Goal: Information Seeking & Learning: Find specific page/section

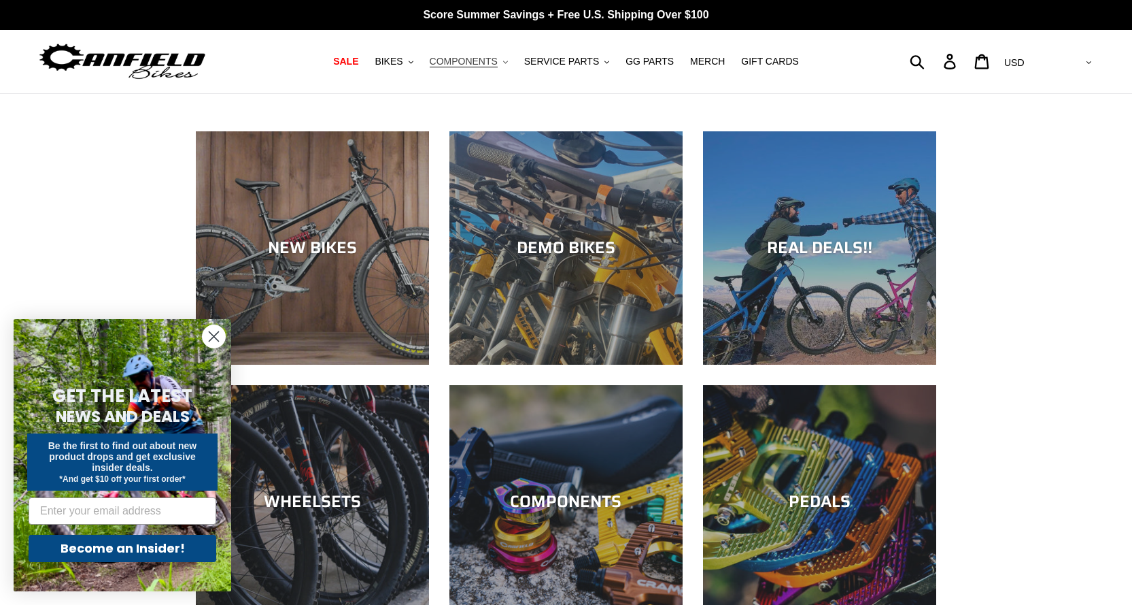
click at [462, 60] on span "COMPONENTS" at bounding box center [464, 62] width 68 height 12
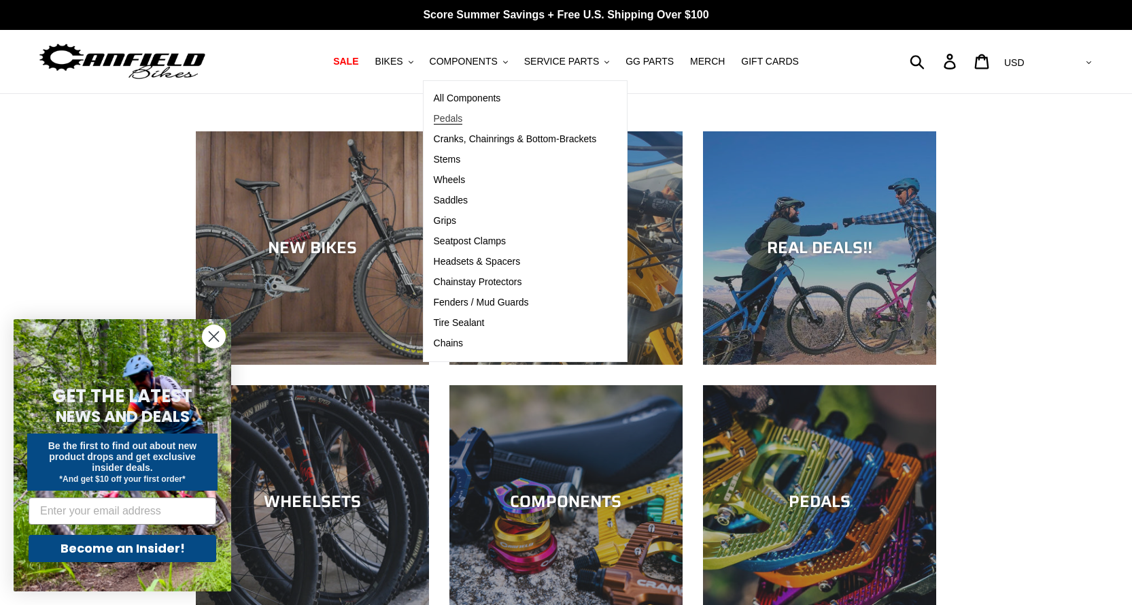
click at [463, 113] on span "Pedals" at bounding box center [448, 119] width 29 height 12
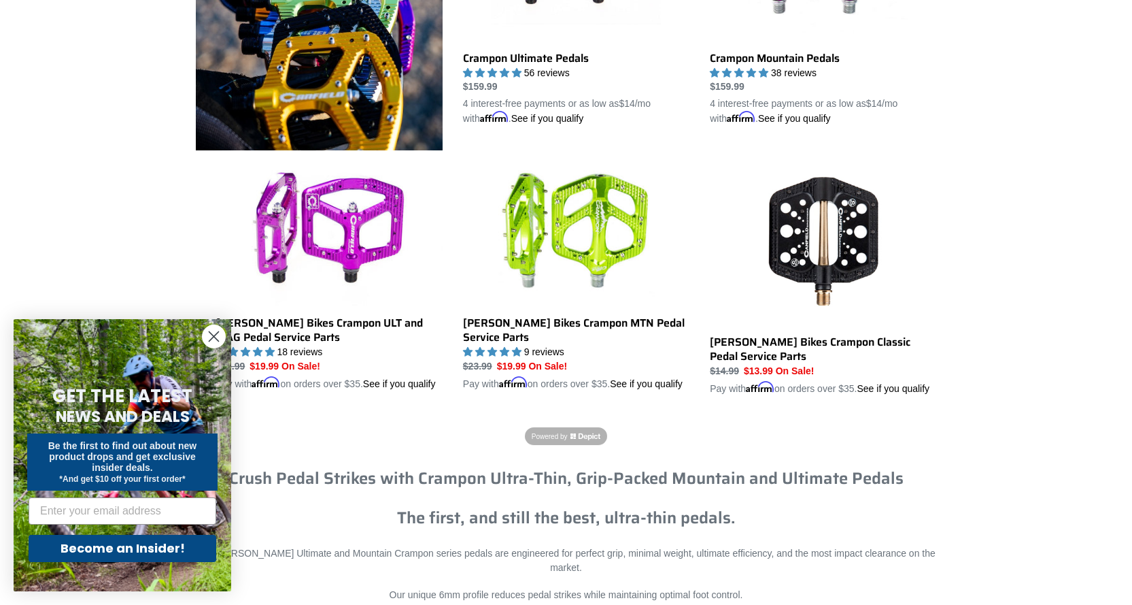
scroll to position [544, 0]
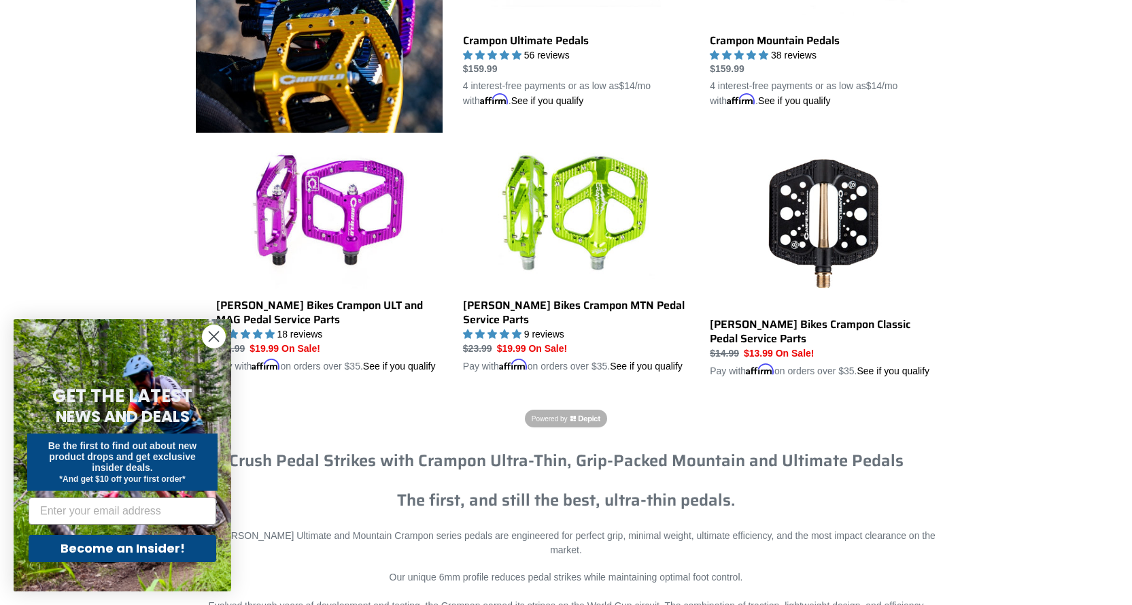
click at [205, 339] on circle "Close dialog" at bounding box center [214, 336] width 22 height 22
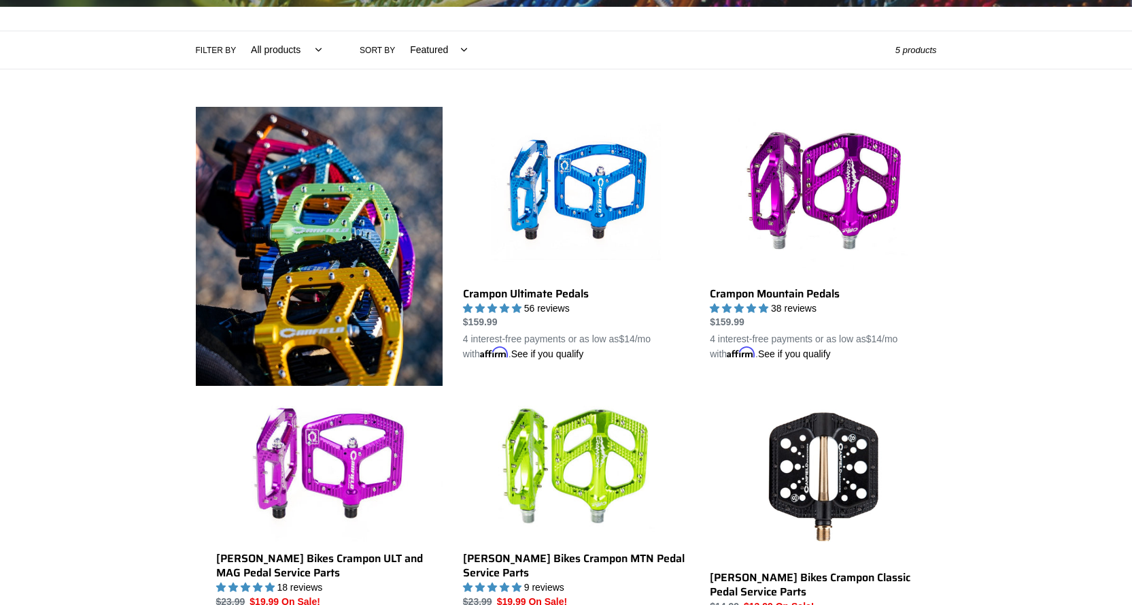
scroll to position [272, 0]
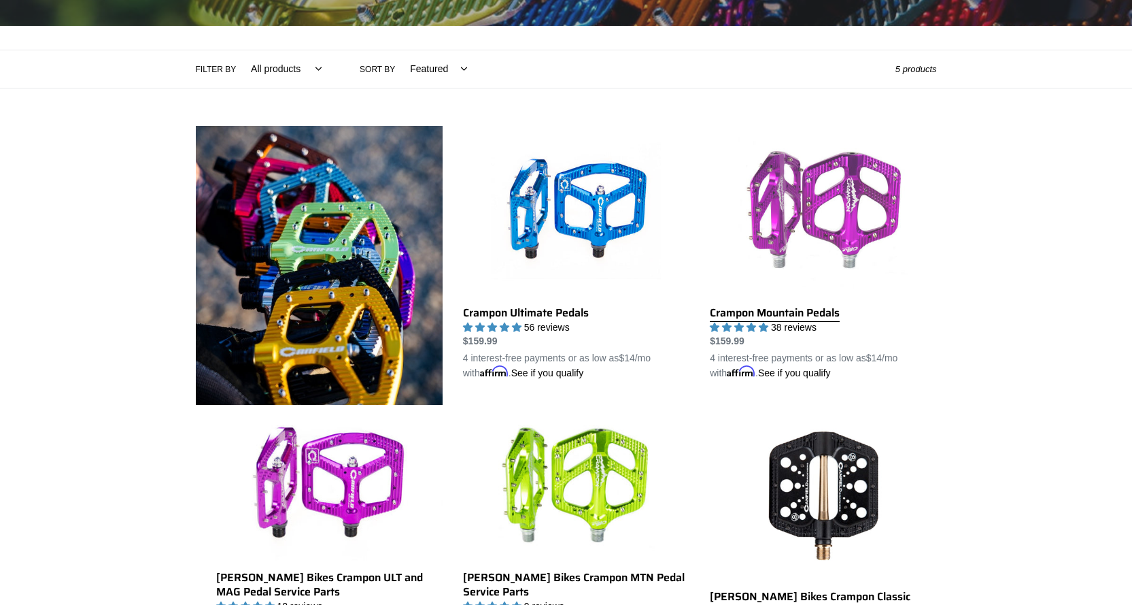
click at [768, 311] on link "Crampon Mountain Pedals" at bounding box center [823, 253] width 226 height 255
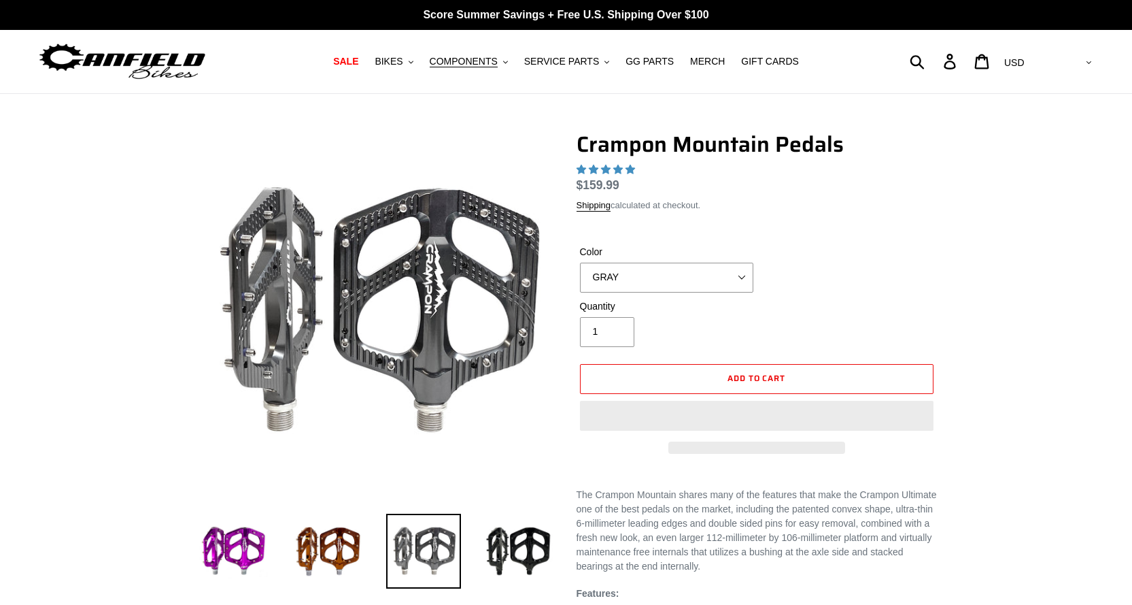
select select "highest-rating"
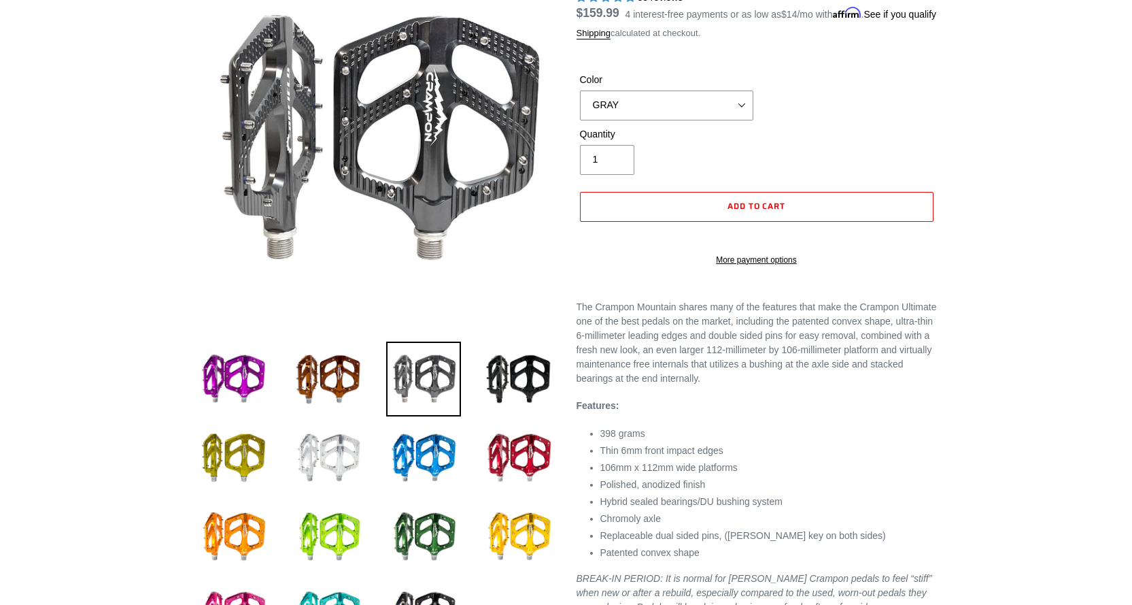
scroll to position [136, 0]
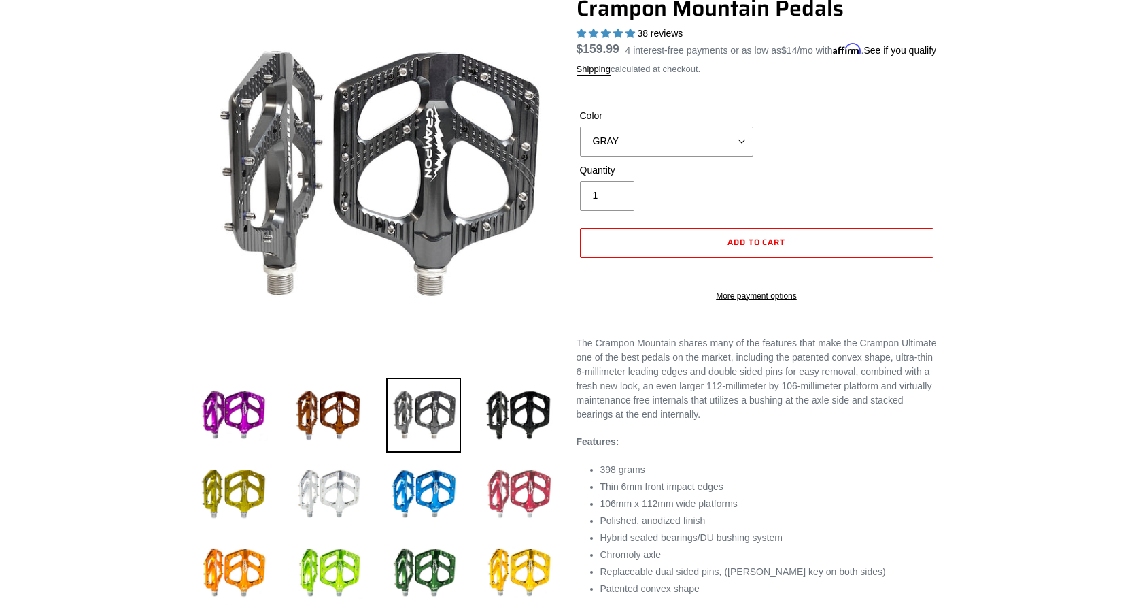
click at [520, 486] on img at bounding box center [518, 493] width 75 height 75
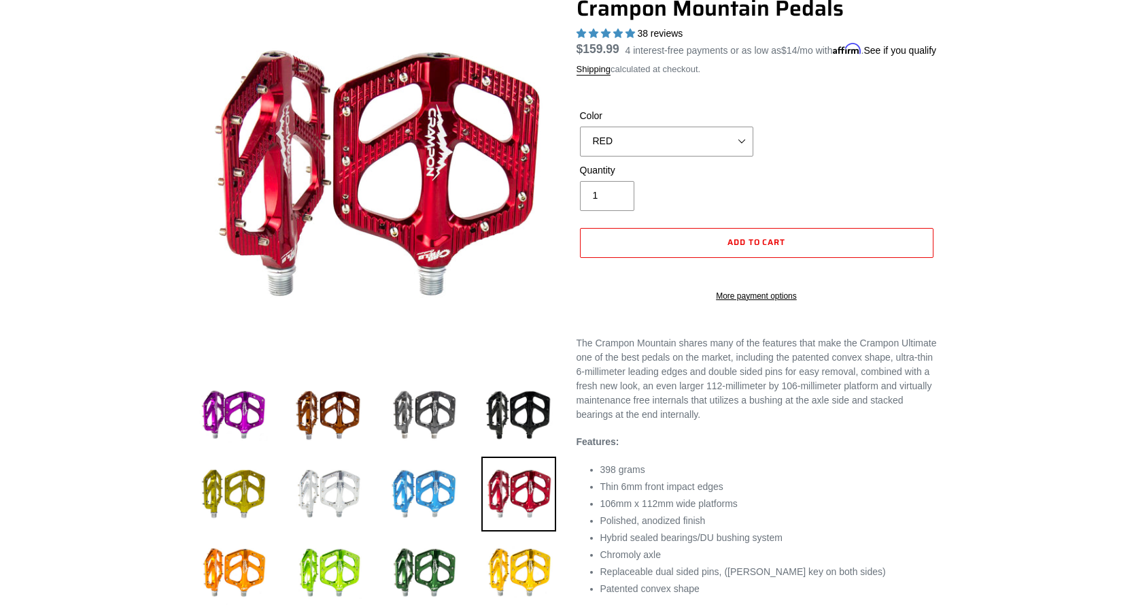
click at [443, 501] on img at bounding box center [423, 493] width 75 height 75
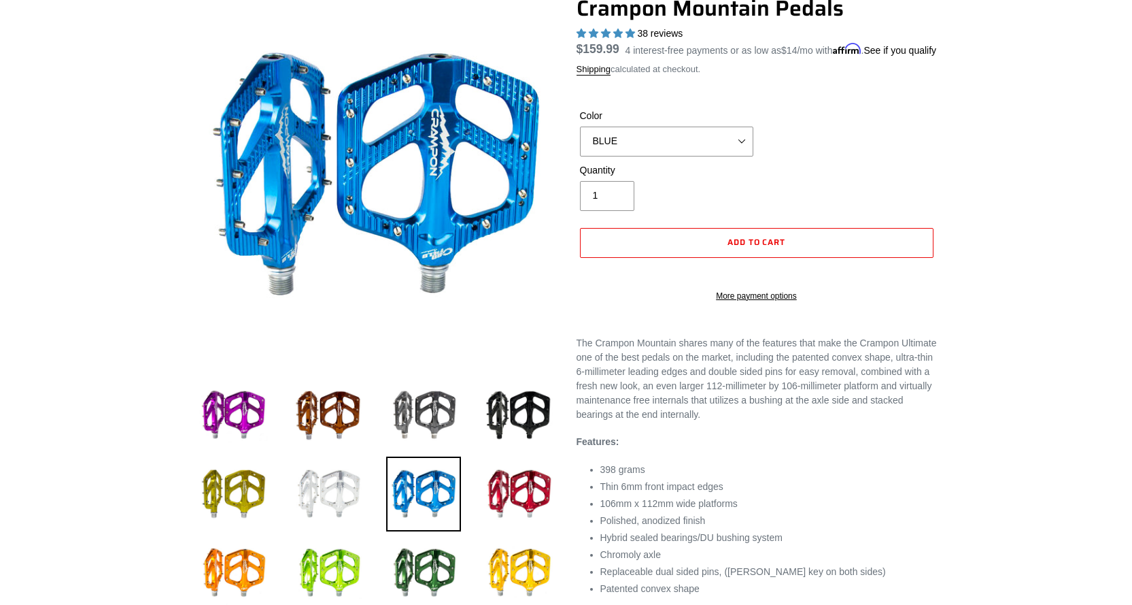
click at [339, 496] on img at bounding box center [328, 493] width 75 height 75
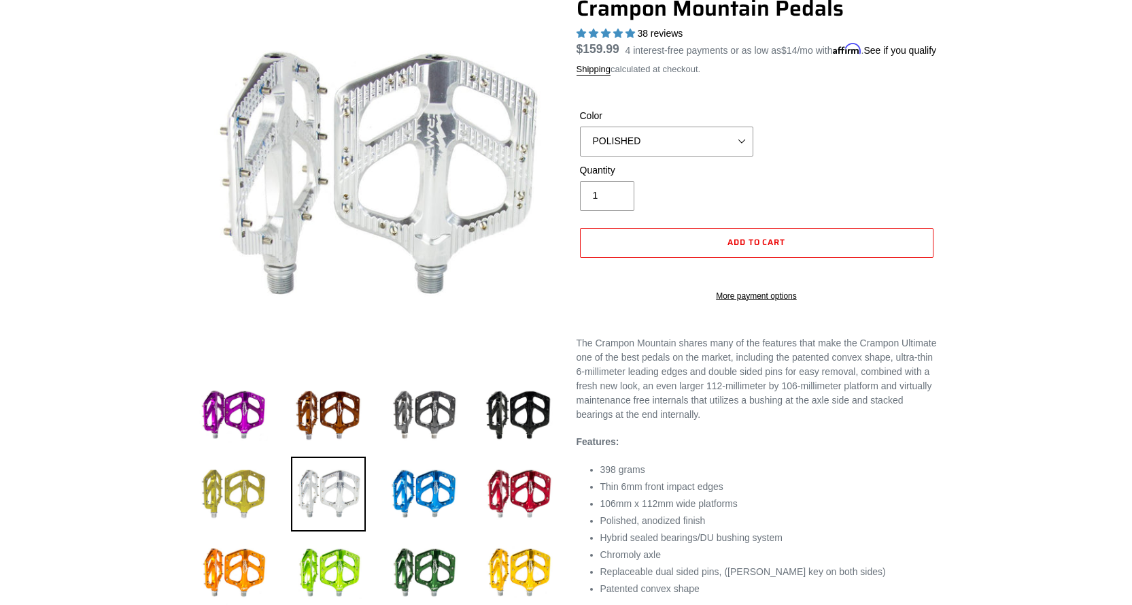
click at [252, 473] on img at bounding box center [233, 493] width 75 height 75
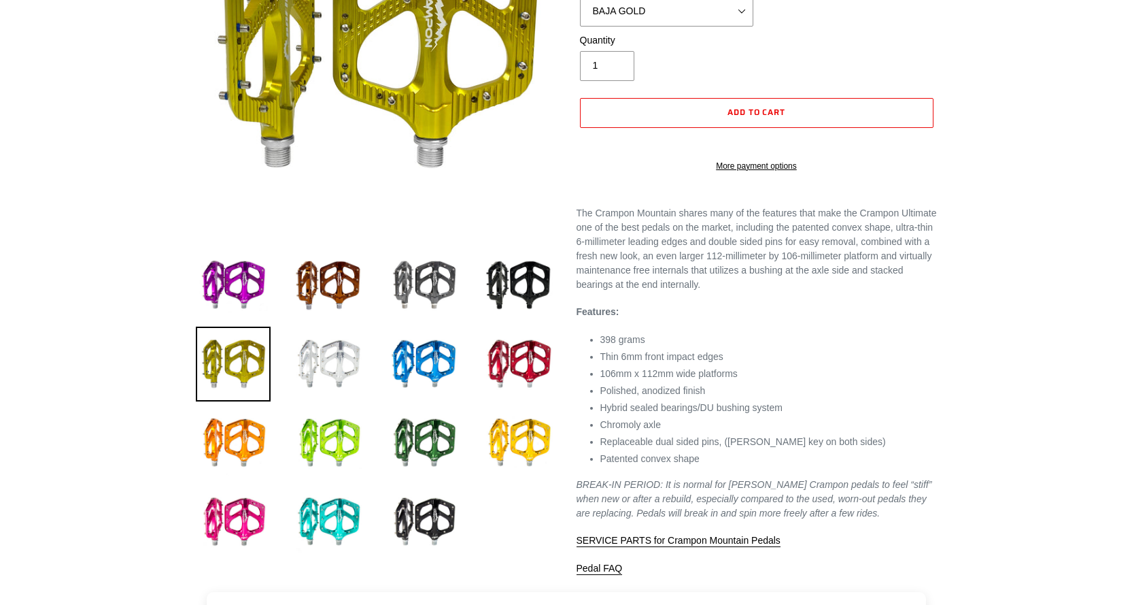
scroll to position [272, 0]
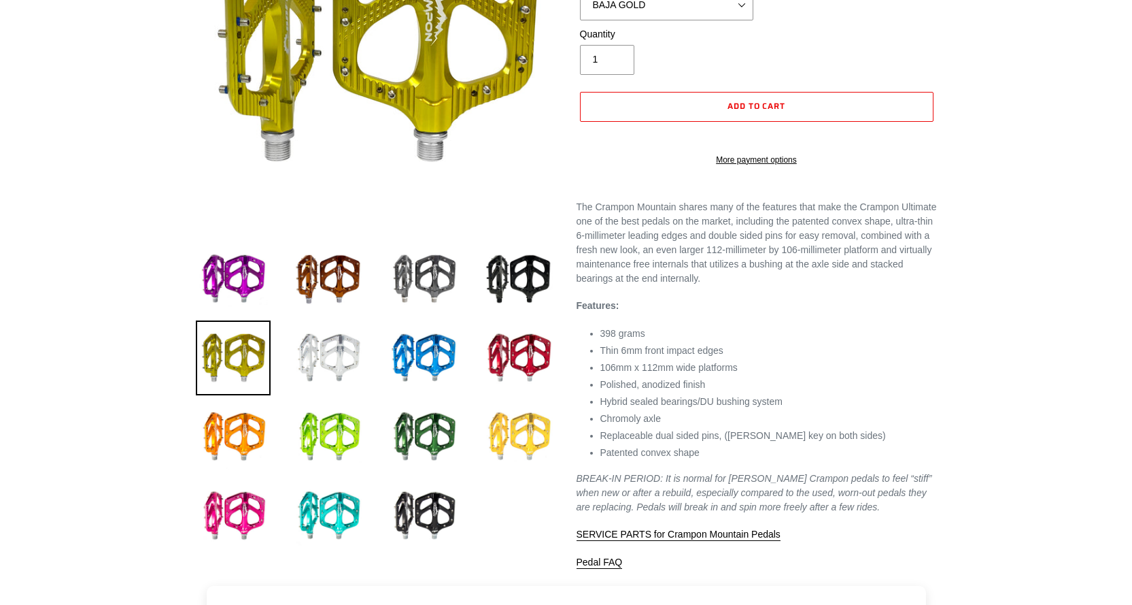
click at [524, 452] on img at bounding box center [518, 436] width 75 height 75
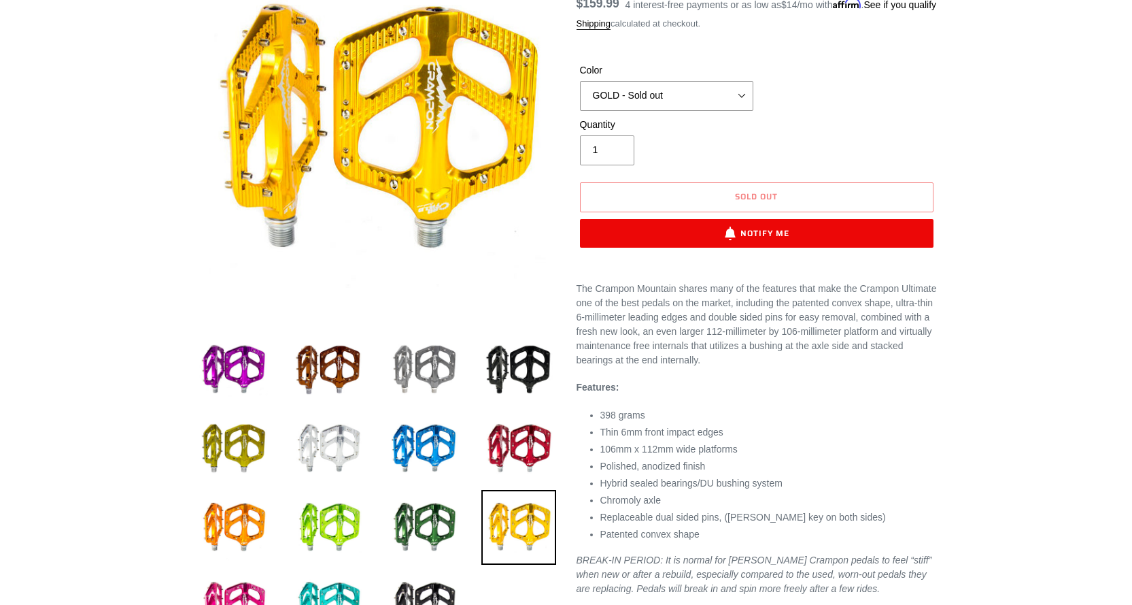
scroll to position [272, 0]
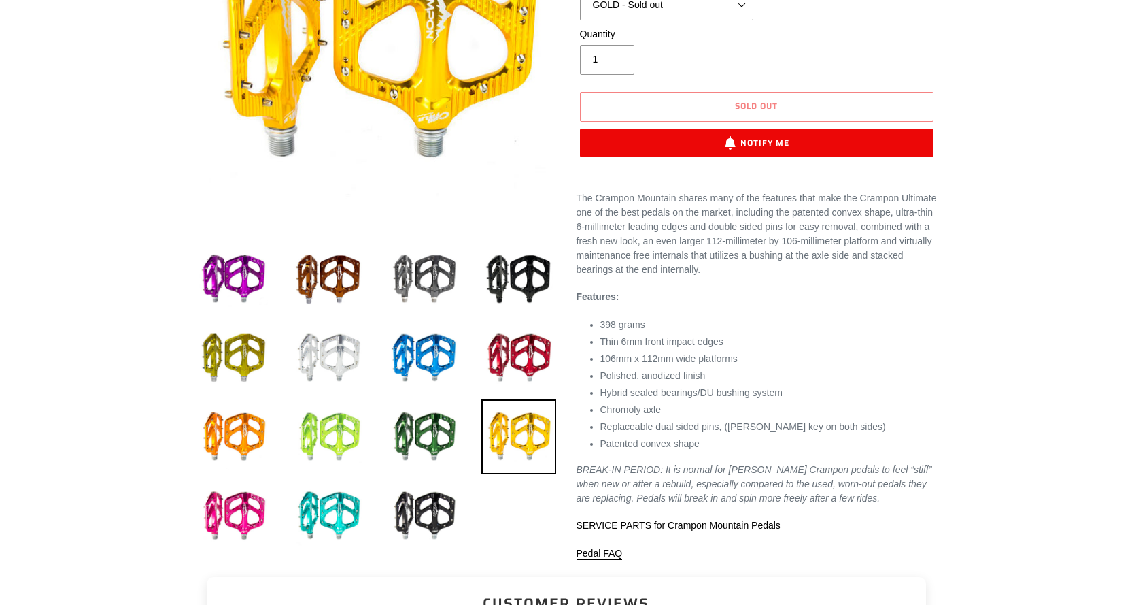
click at [335, 445] on img at bounding box center [328, 436] width 75 height 75
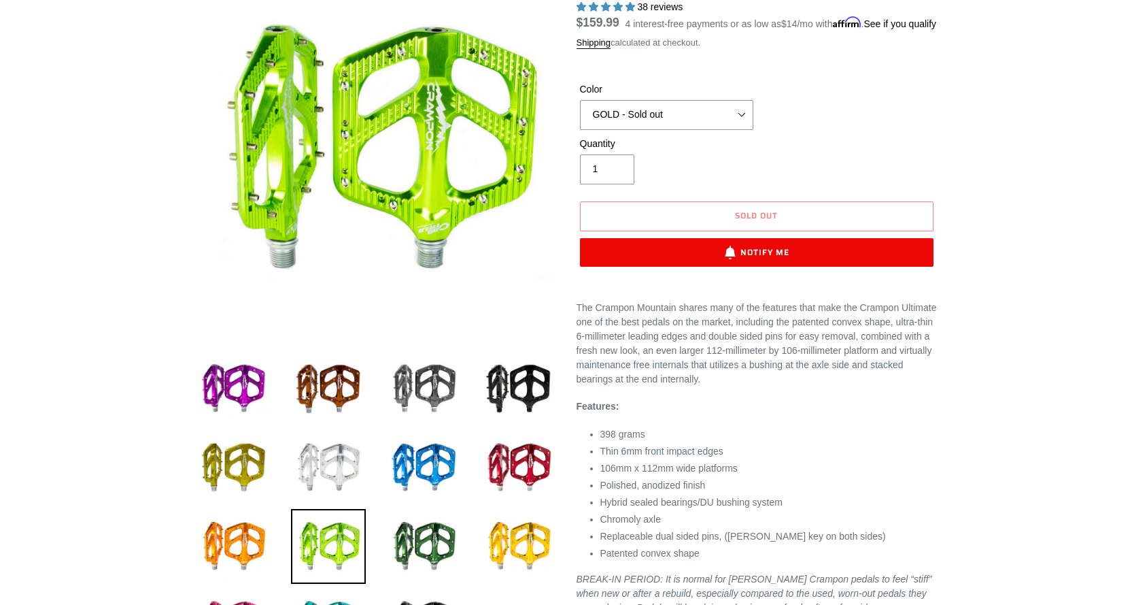
scroll to position [136, 0]
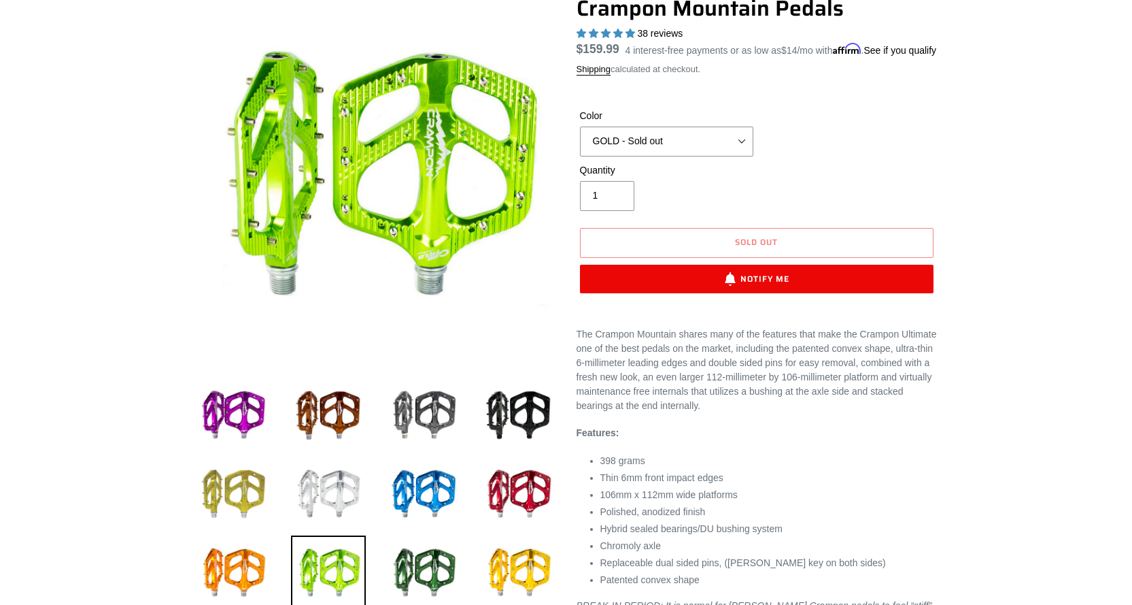
click at [230, 487] on img at bounding box center [233, 493] width 75 height 75
select select "BAJA GOLD"
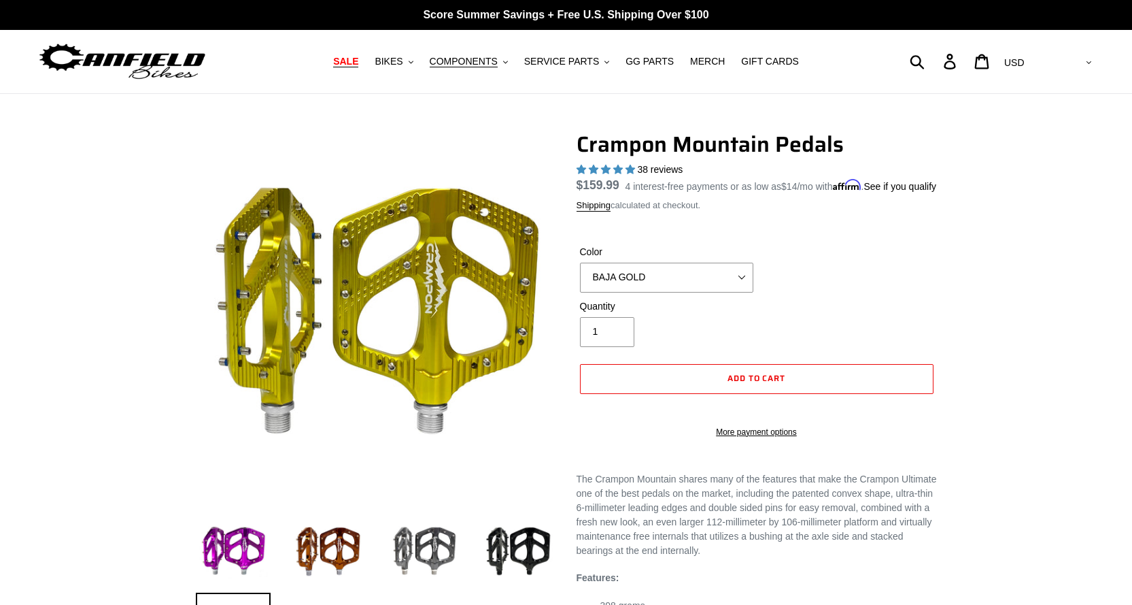
click at [358, 63] on span "SALE" at bounding box center [345, 62] width 25 height 12
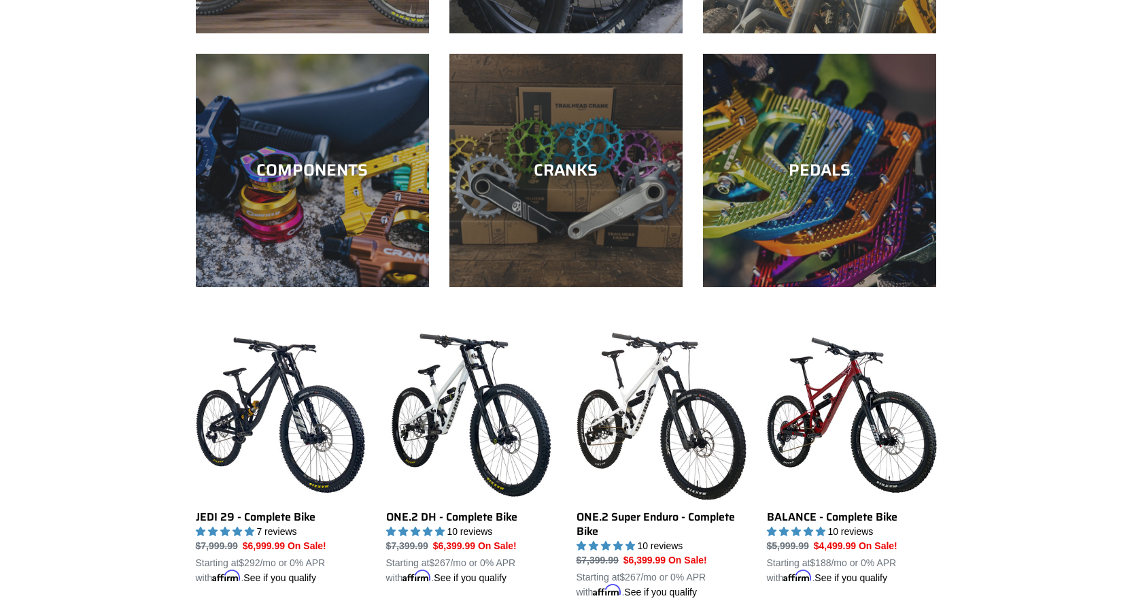
scroll to position [476, 0]
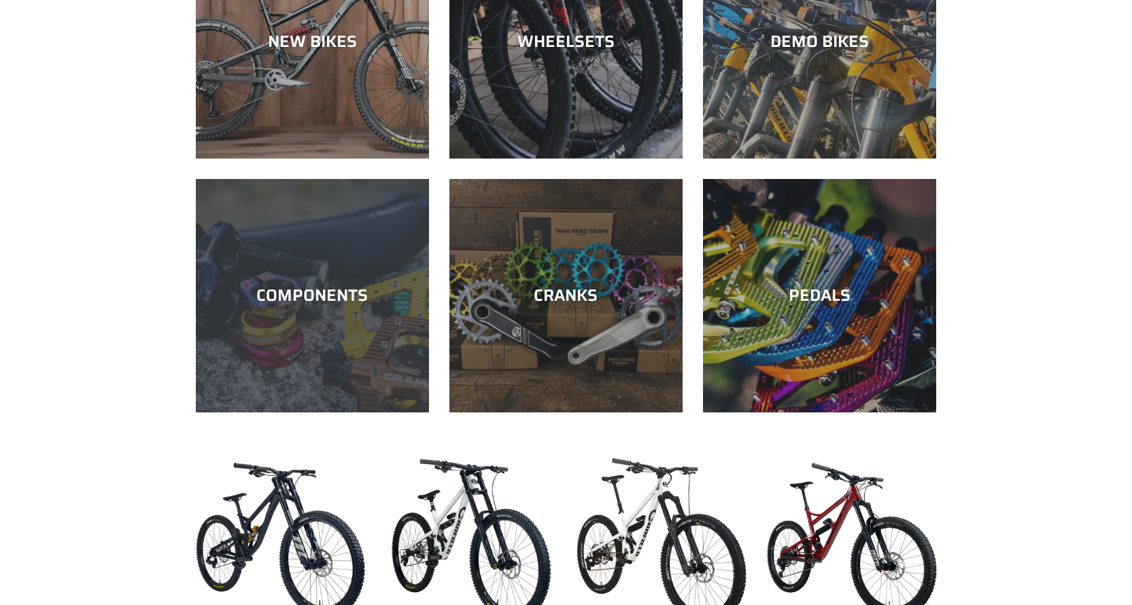
click at [352, 300] on div "COMPONENTS" at bounding box center [312, 296] width 233 height 20
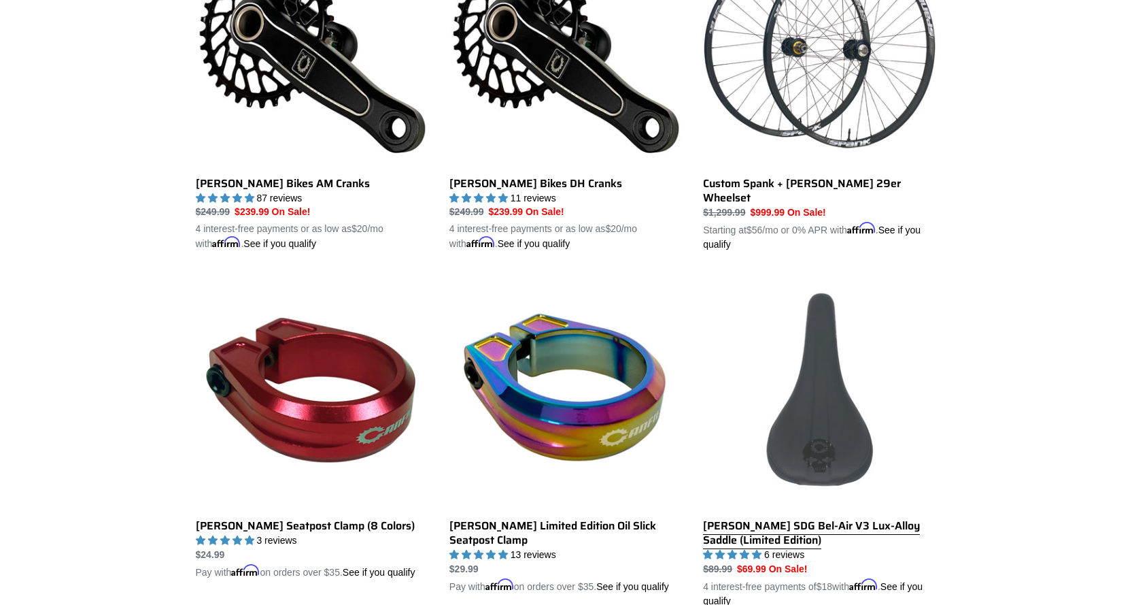
scroll to position [1025, 0]
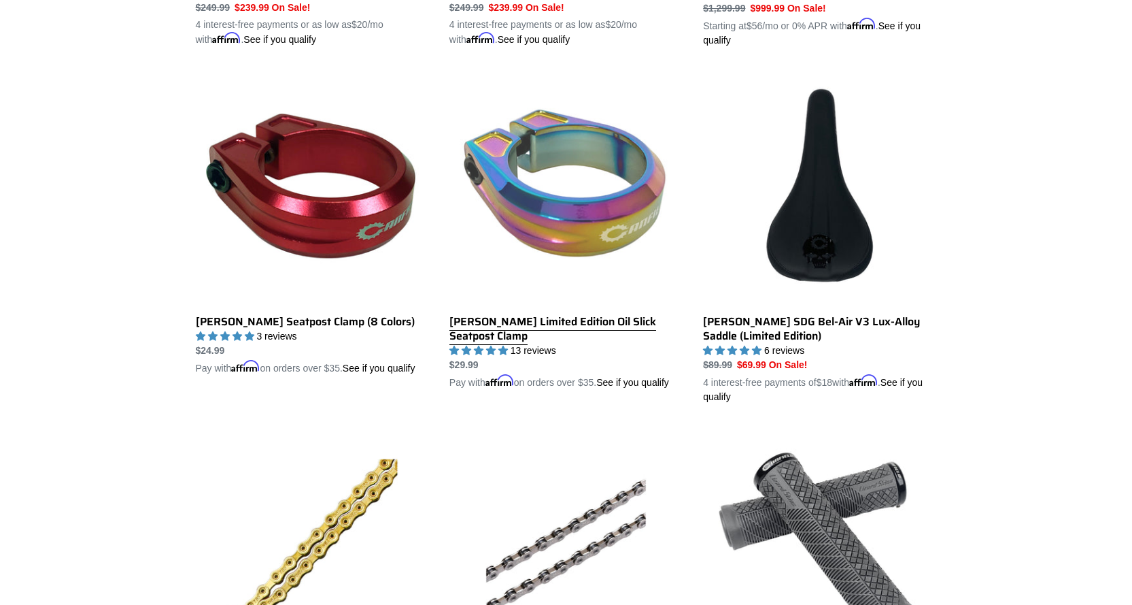
click at [564, 320] on link "[PERSON_NAME] Limited Edition Oil Slick Seatpost Clamp" at bounding box center [566, 230] width 233 height 318
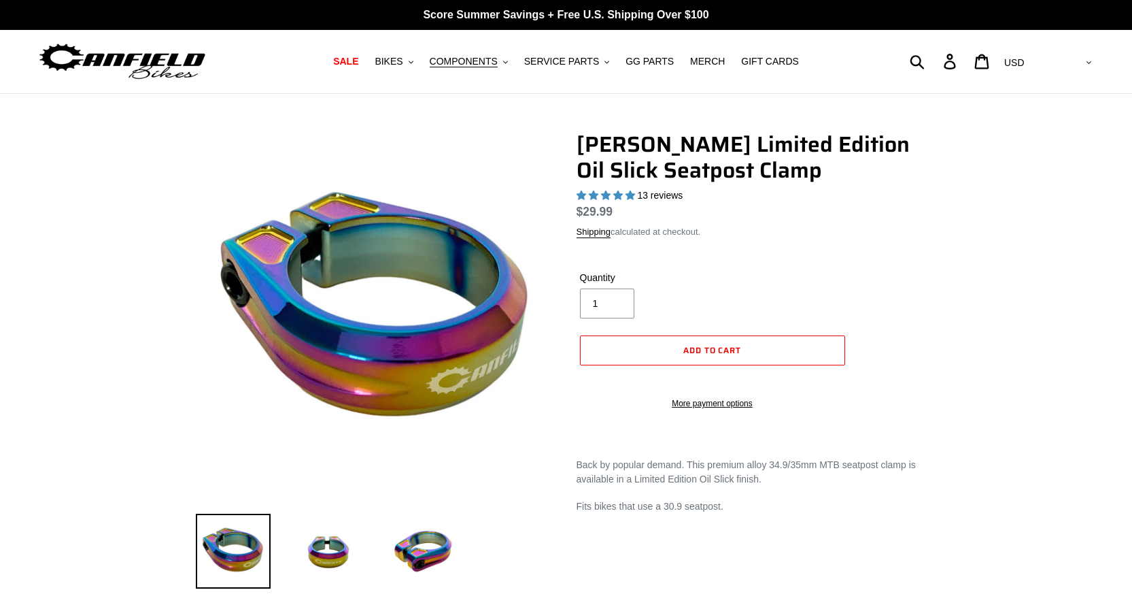
select select "highest-rating"
click at [585, 63] on span "SERVICE PARTS" at bounding box center [561, 62] width 75 height 12
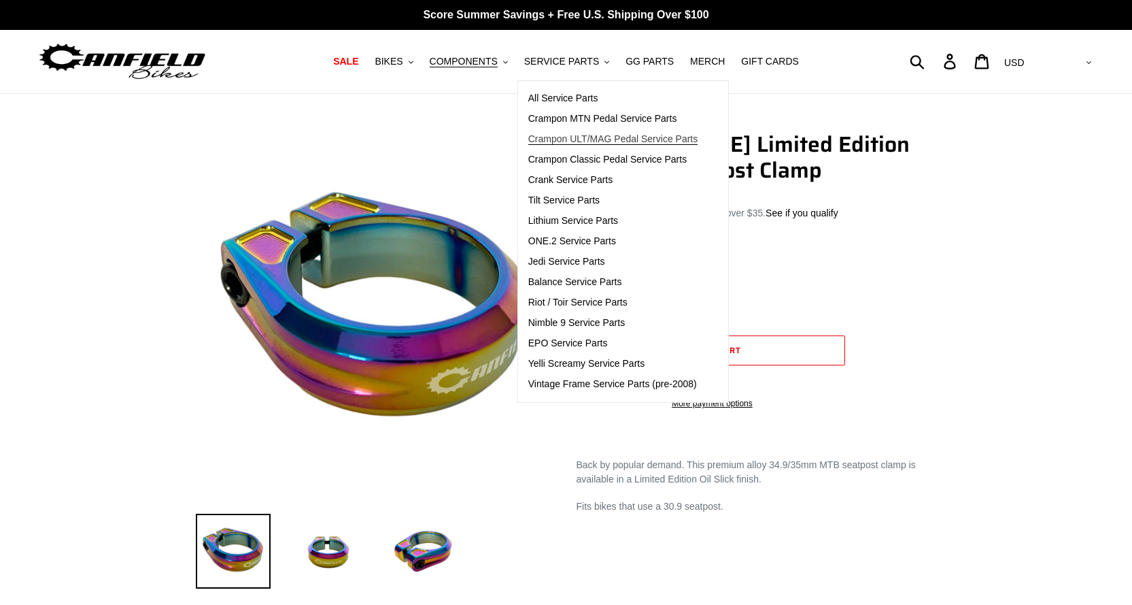
click at [630, 138] on span "Crampon ULT/MAG Pedal Service Parts" at bounding box center [613, 139] width 170 height 12
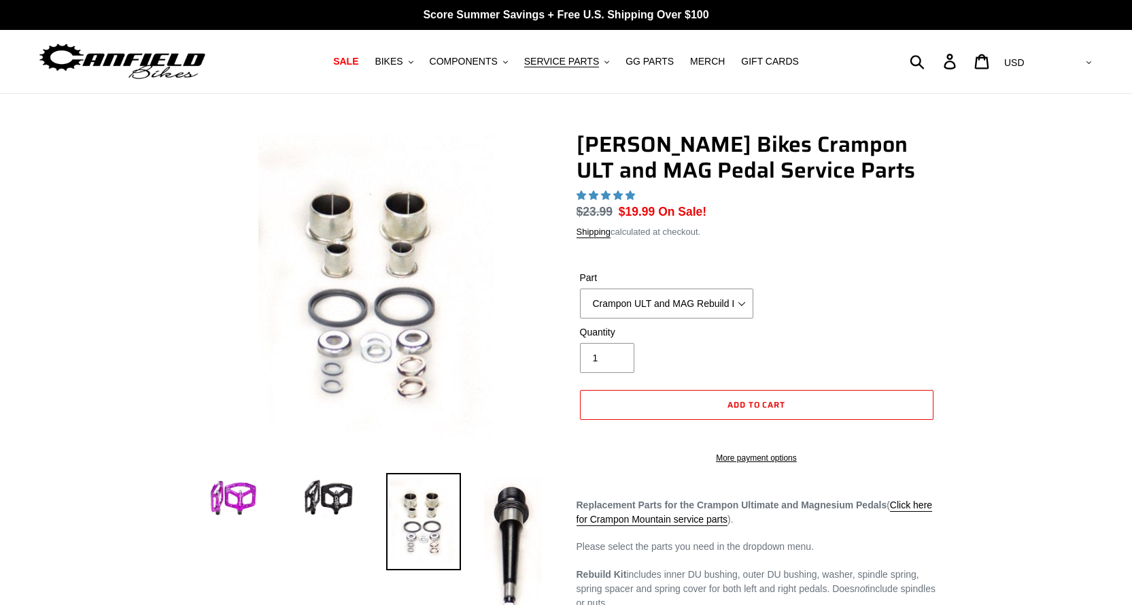
select select "highest-rating"
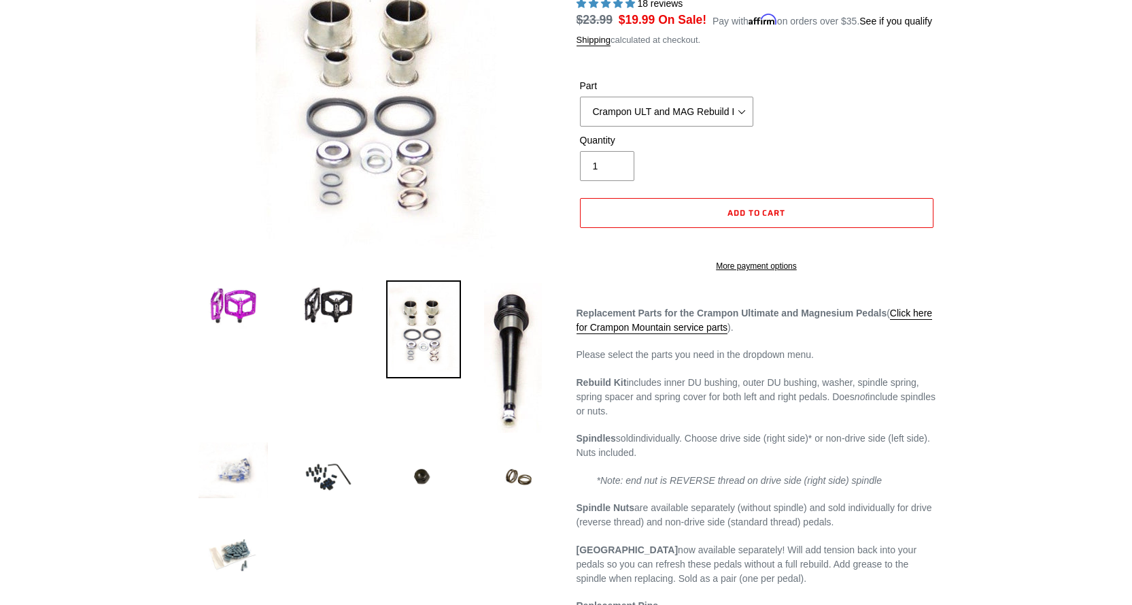
scroll to position [204, 0]
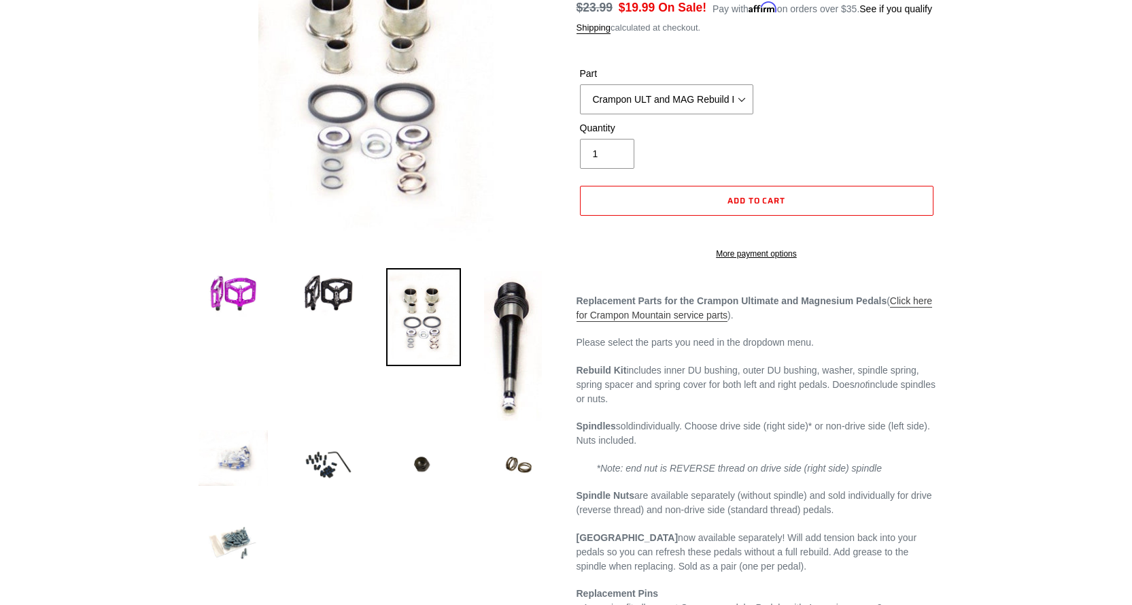
click at [911, 315] on link "Click here for Crampon Mountain service parts" at bounding box center [755, 308] width 356 height 27
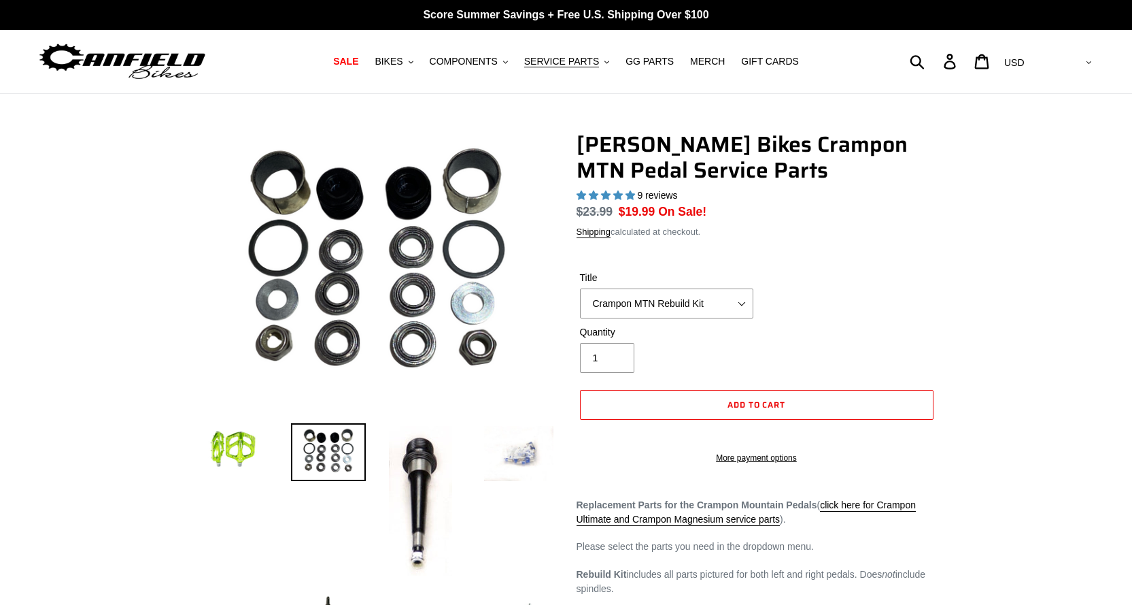
select select "highest-rating"
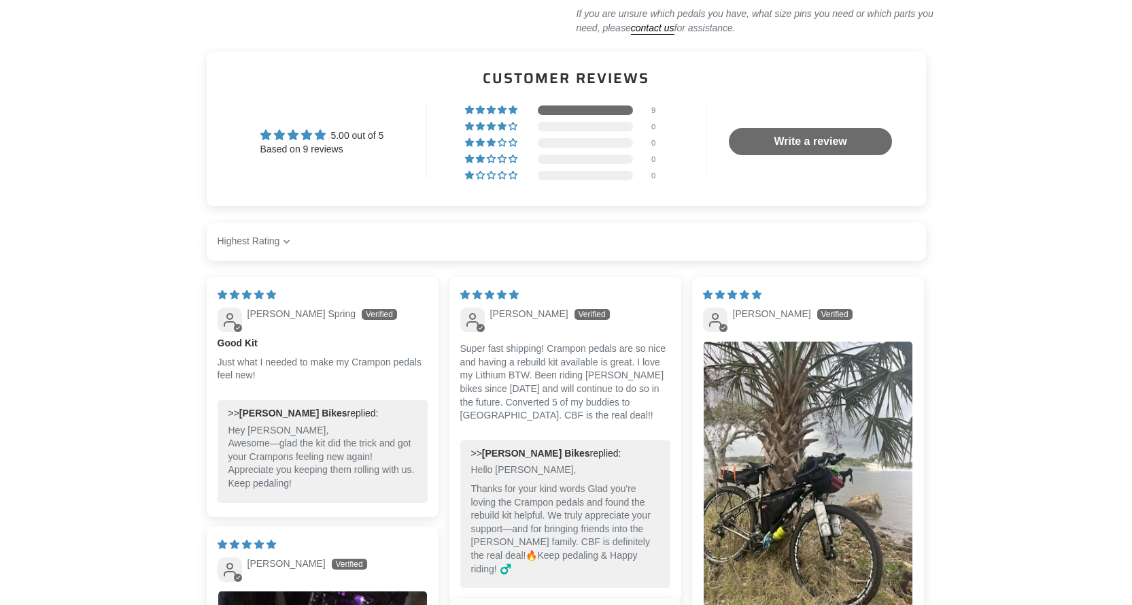
scroll to position [884, 0]
